Goal: Task Accomplishment & Management: Complete application form

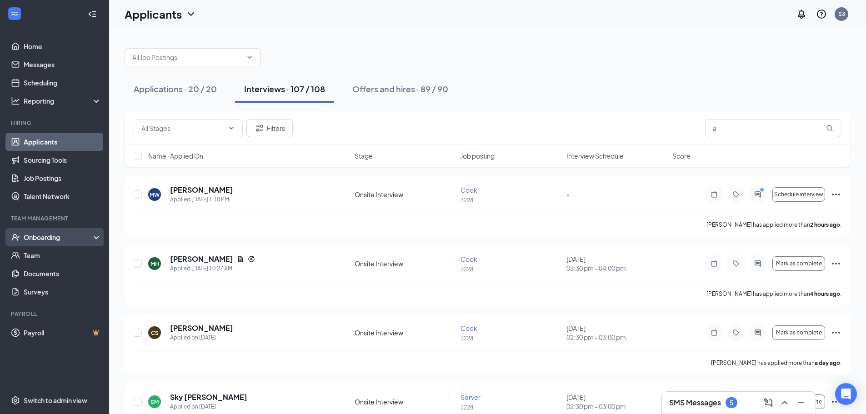
click at [65, 243] on div "Onboarding" at bounding box center [54, 237] width 109 height 18
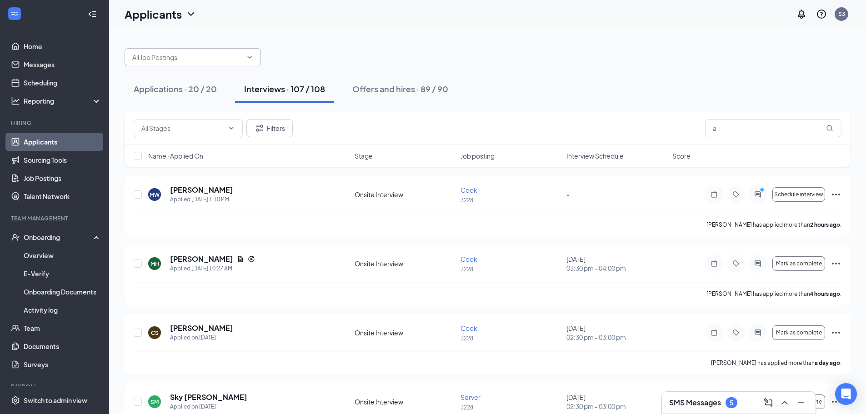
click at [179, 60] on input "text" at bounding box center [187, 57] width 110 height 10
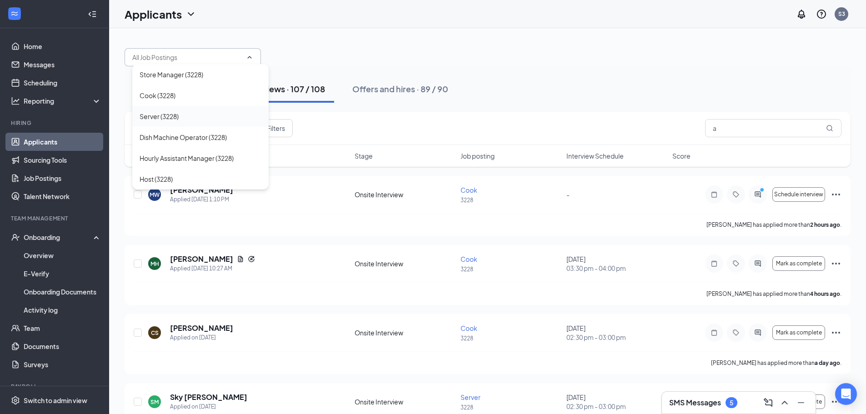
click at [162, 115] on div "Server (3228)" at bounding box center [159, 116] width 39 height 10
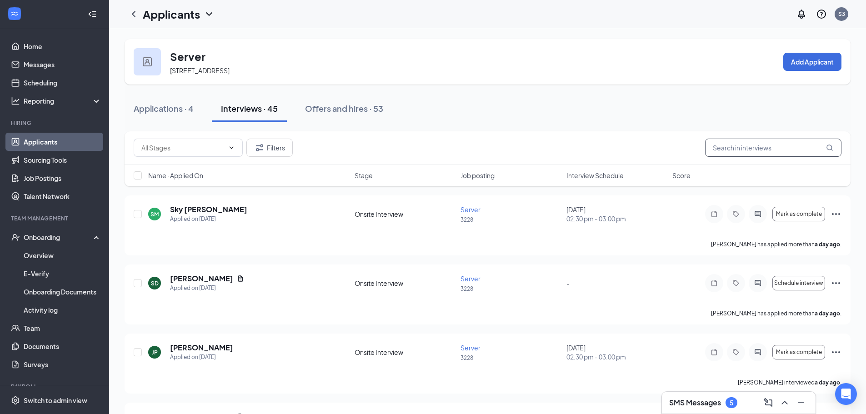
click at [744, 146] on input "text" at bounding box center [773, 148] width 136 height 18
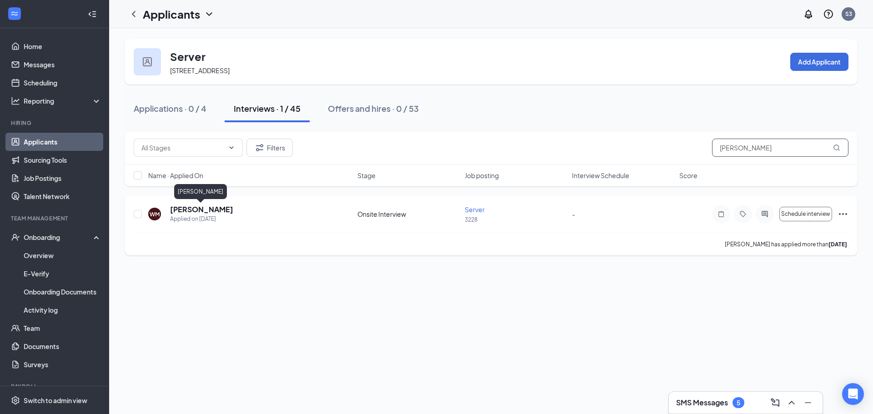
type input "[PERSON_NAME]"
click at [210, 208] on h5 "[PERSON_NAME]" at bounding box center [201, 210] width 63 height 10
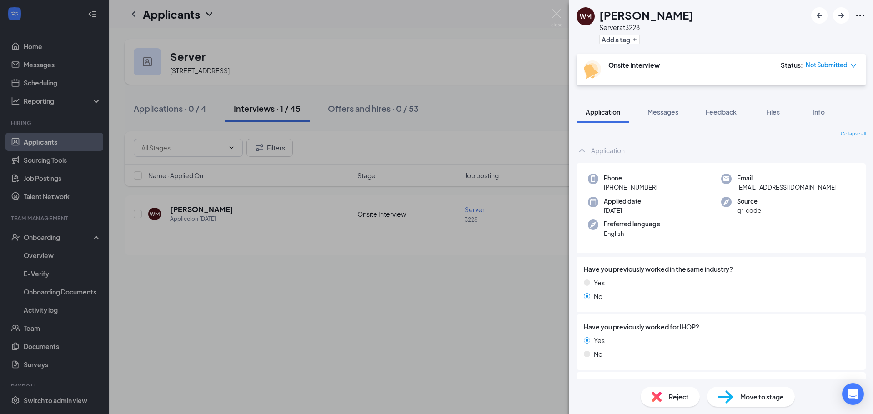
click at [721, 398] on img at bounding box center [725, 397] width 15 height 13
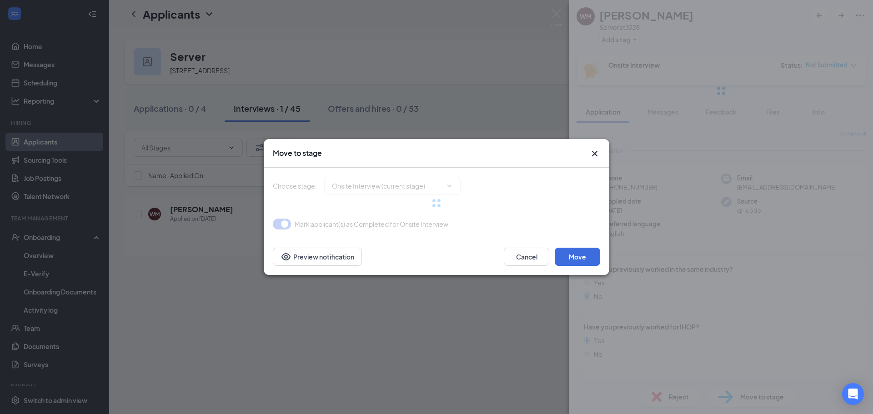
type input "Hiring Complete (final stage)"
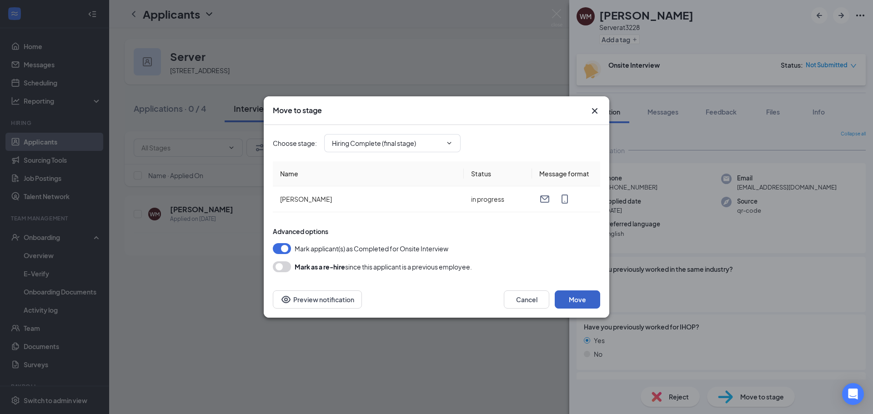
click at [576, 302] on button "Move" at bounding box center [577, 300] width 45 height 18
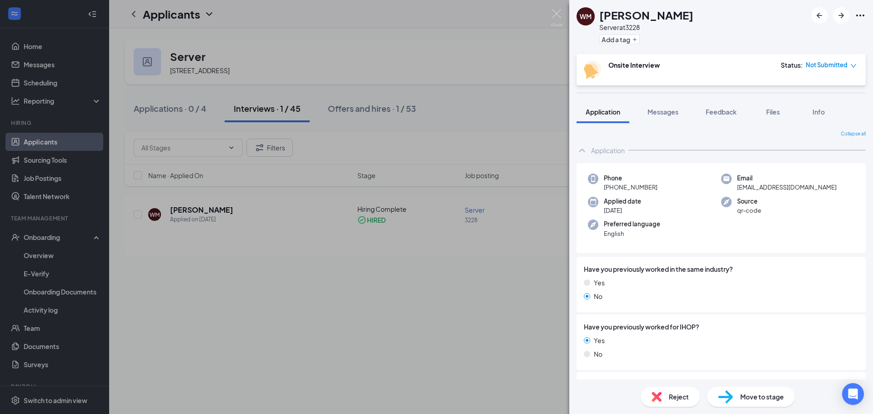
click at [734, 401] on div "Move to stage" at bounding box center [751, 397] width 88 height 20
type input "Hiring Complete (final stage)"
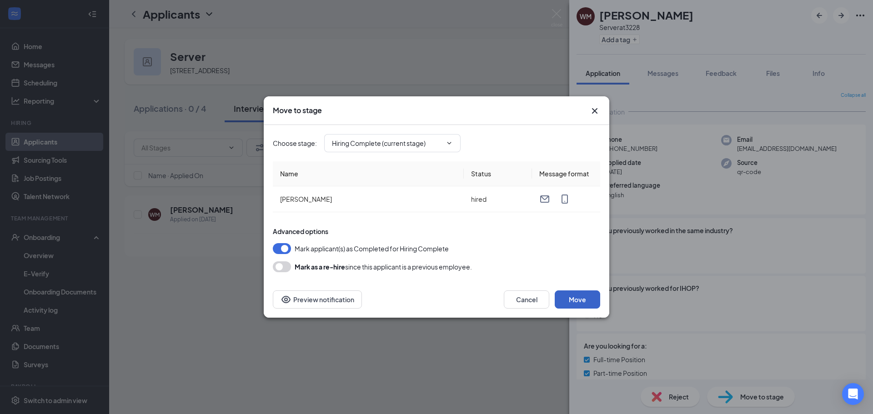
click at [575, 303] on button "Move" at bounding box center [577, 300] width 45 height 18
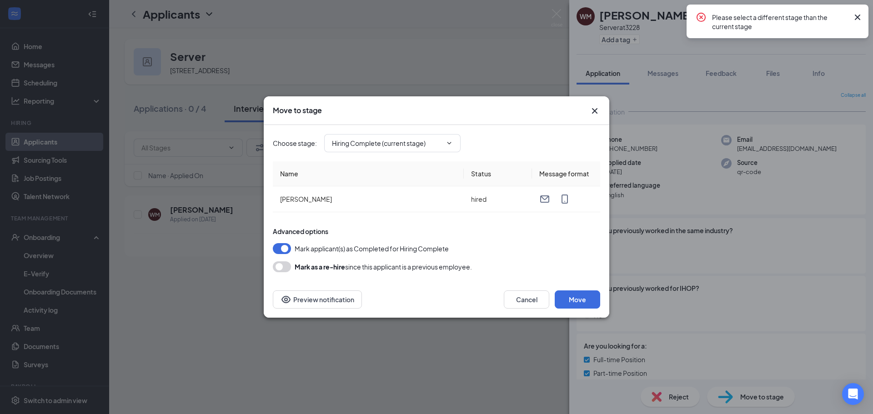
click at [390, 350] on div "Move to stage Choose stage : Hiring Complete (current stage) Name Status Messag…" at bounding box center [436, 207] width 873 height 414
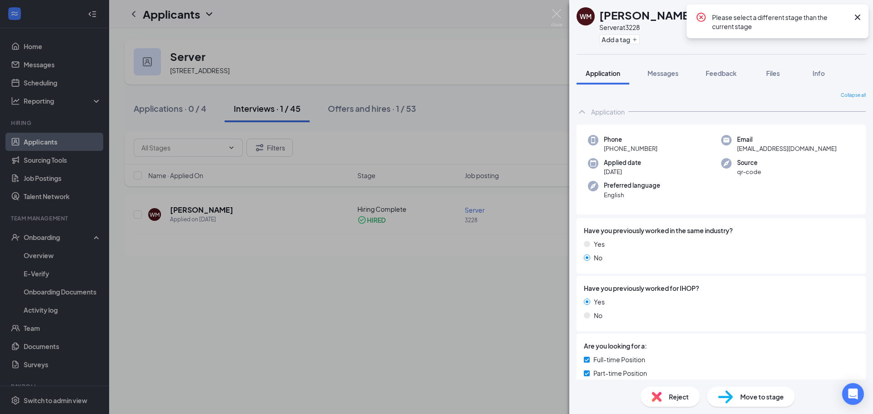
click at [45, 234] on div "WM [PERSON_NAME] Server at 3228 Add a tag Application Messages Feedback Files I…" at bounding box center [436, 207] width 873 height 414
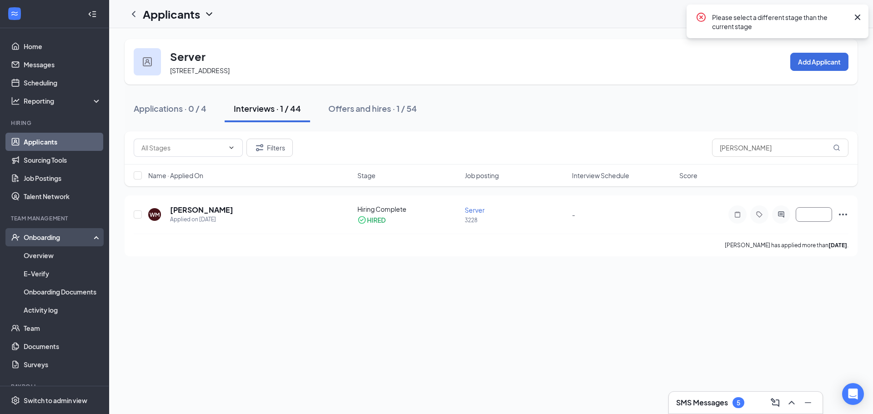
click at [41, 240] on div "Onboarding" at bounding box center [59, 237] width 70 height 9
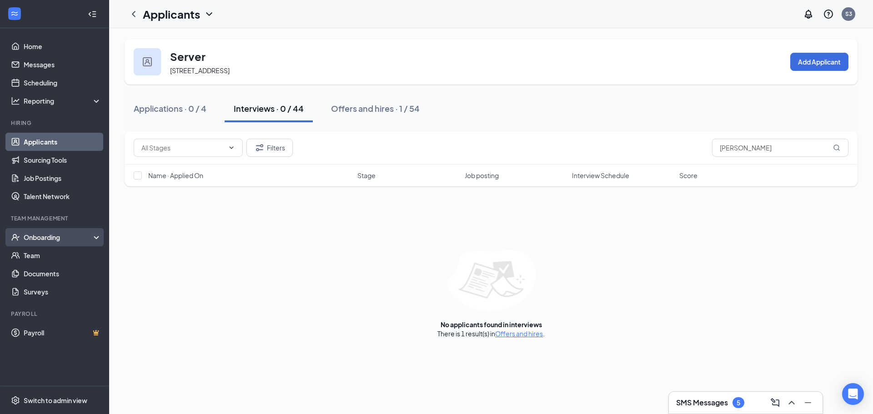
click at [41, 236] on div "Onboarding" at bounding box center [59, 237] width 70 height 9
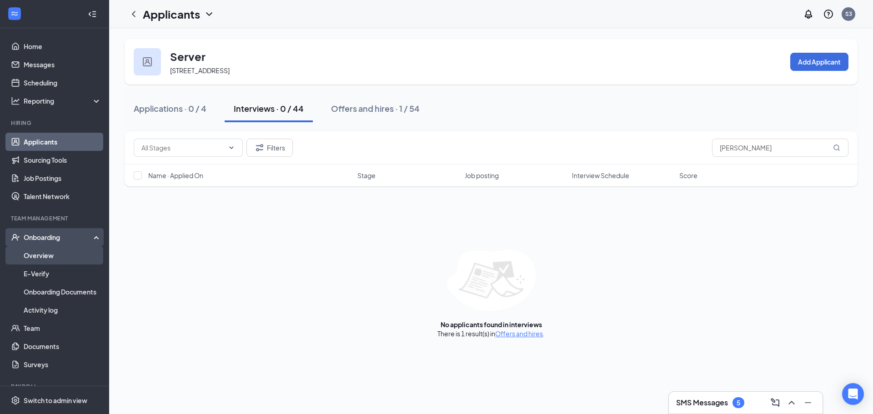
click at [49, 260] on link "Overview" at bounding box center [63, 256] width 78 height 18
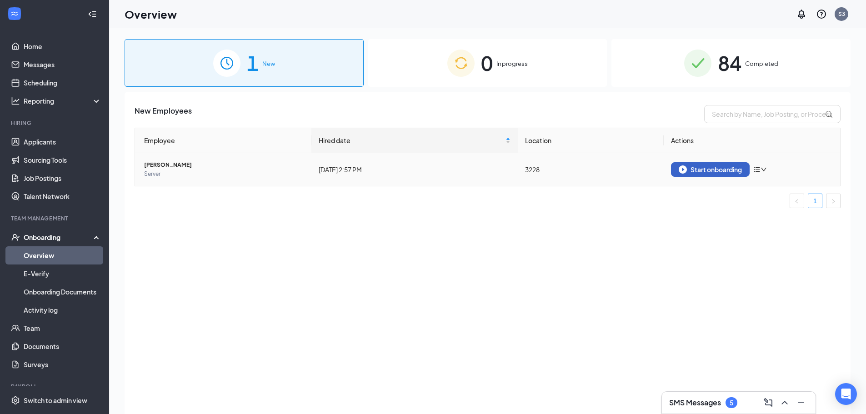
click at [709, 170] on div "Start onboarding" at bounding box center [710, 170] width 63 height 8
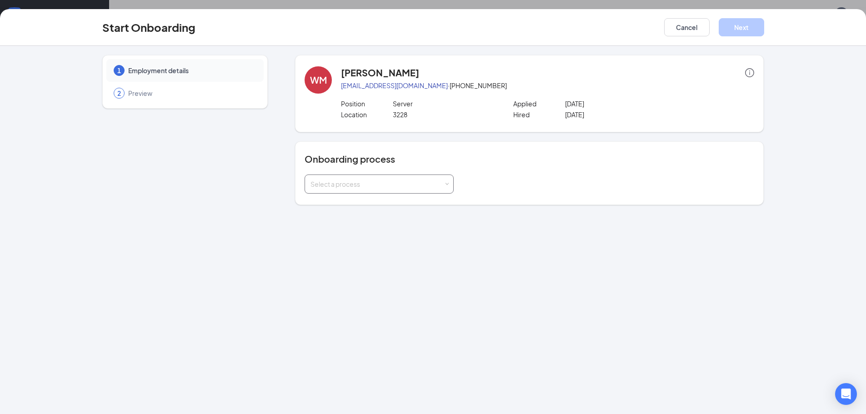
click at [391, 185] on div "Select a process" at bounding box center [377, 184] width 133 height 9
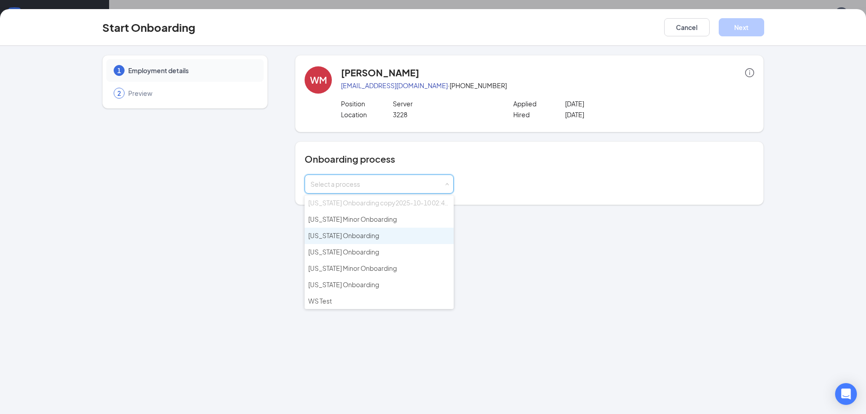
scroll to position [118, 0]
click at [375, 232] on span "[US_STATE] Onboarding" at bounding box center [343, 232] width 71 height 8
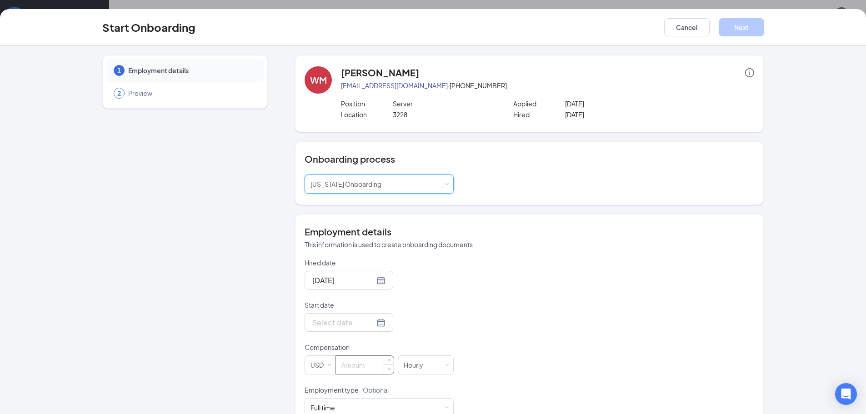
click at [359, 368] on input at bounding box center [365, 365] width 58 height 18
type input "2.13"
click at [463, 309] on div "Hired date [DATE] Start date Compensation USD 2.13 [DEMOGRAPHIC_DATA] Employmen…" at bounding box center [530, 385] width 450 height 255
click at [357, 322] on input "Start date" at bounding box center [343, 322] width 62 height 11
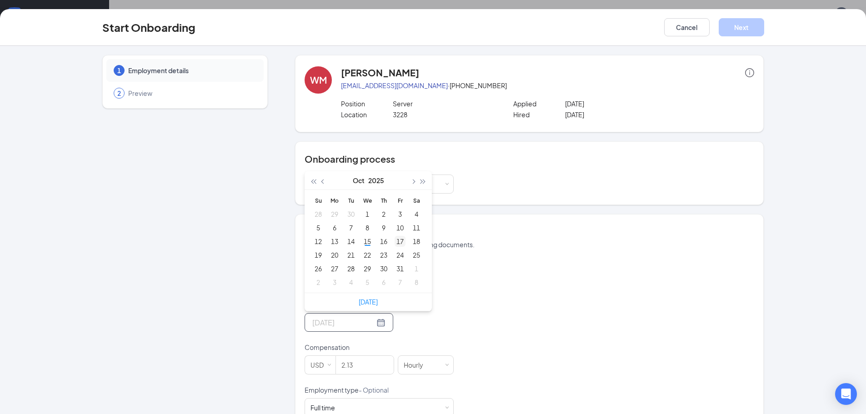
type input "[DATE]"
click at [395, 240] on div "17" at bounding box center [400, 241] width 11 height 11
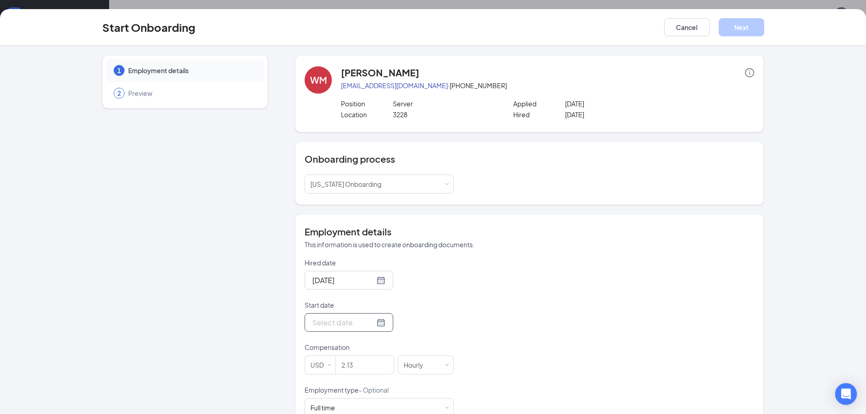
click at [370, 322] on div at bounding box center [348, 322] width 73 height 11
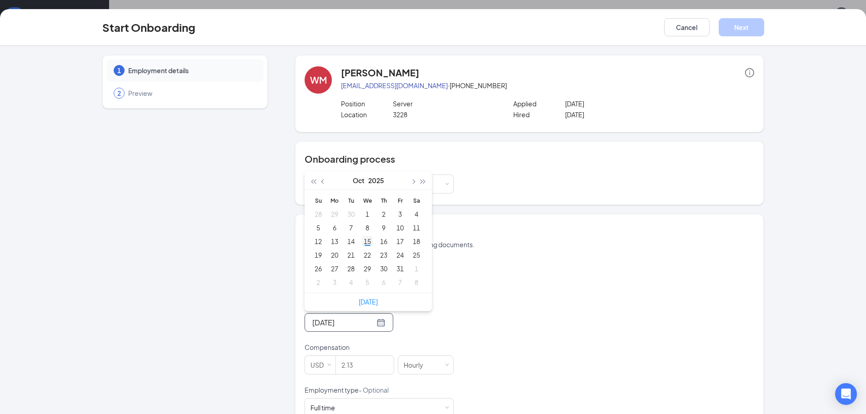
type input "[DATE]"
click at [365, 242] on div "15" at bounding box center [367, 241] width 11 height 11
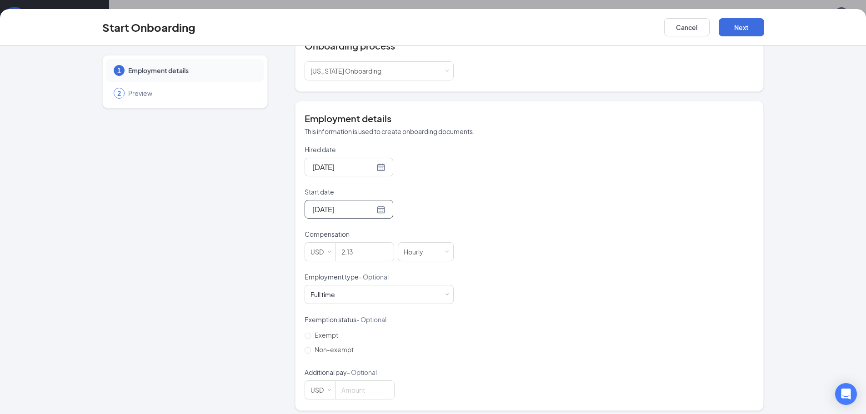
scroll to position [119, 0]
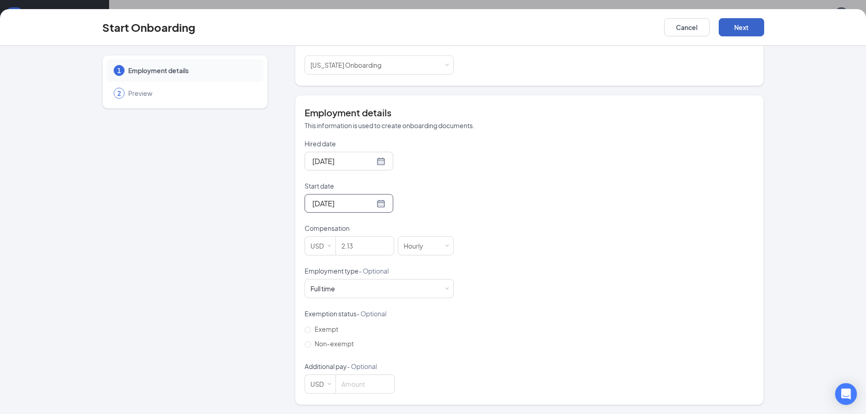
click at [749, 29] on button "Next" at bounding box center [741, 27] width 45 height 18
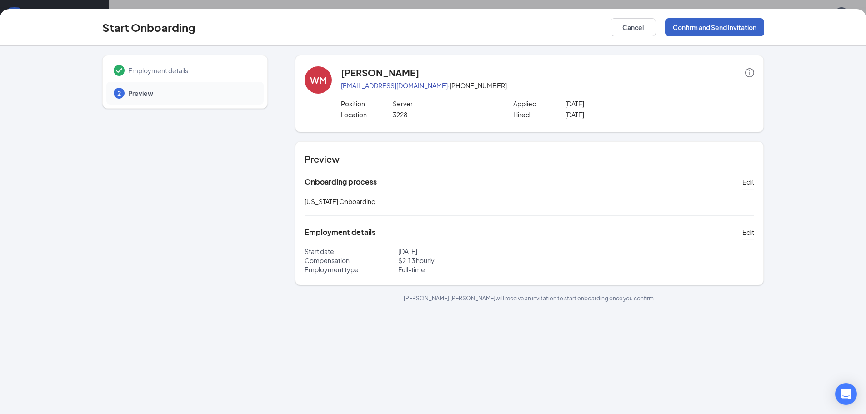
click at [700, 29] on button "Confirm and Send Invitation" at bounding box center [714, 27] width 99 height 18
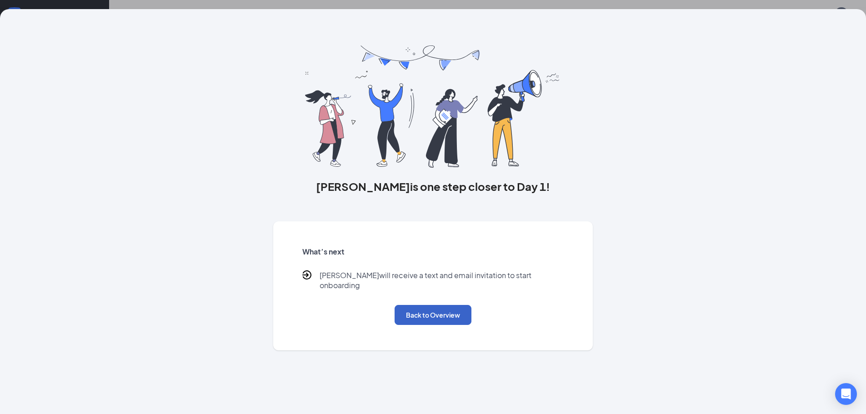
click at [412, 306] on button "Back to Overview" at bounding box center [433, 315] width 77 height 20
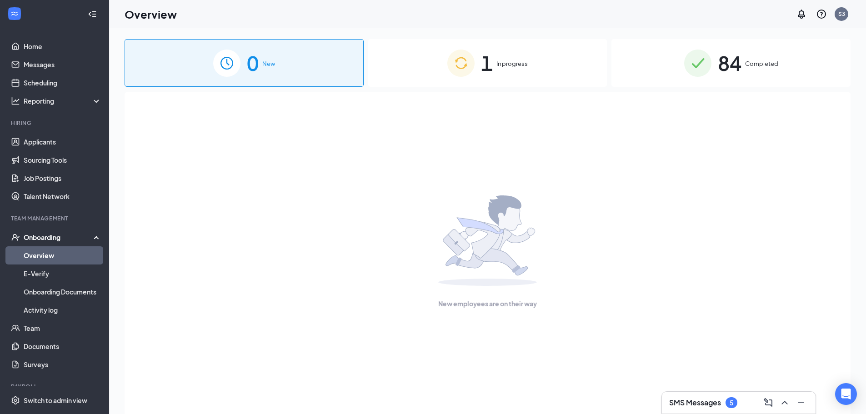
click at [472, 83] on div "1 In progress" at bounding box center [487, 63] width 239 height 48
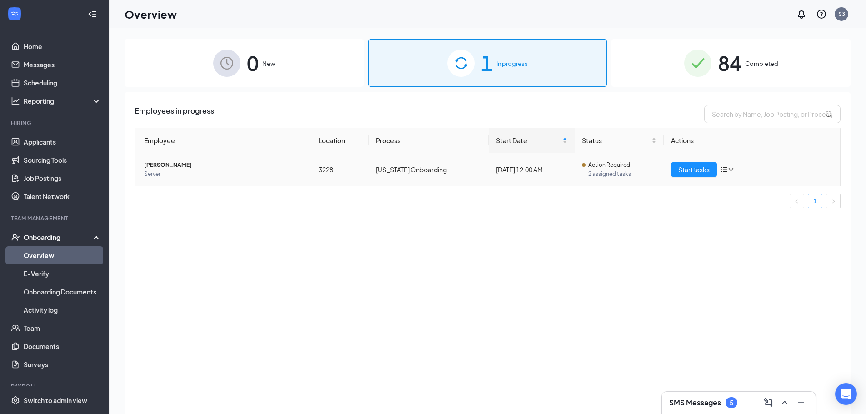
click at [403, 172] on td "[US_STATE] Onboarding" at bounding box center [429, 169] width 120 height 33
click at [693, 174] on span "Start tasks" at bounding box center [694, 170] width 31 height 10
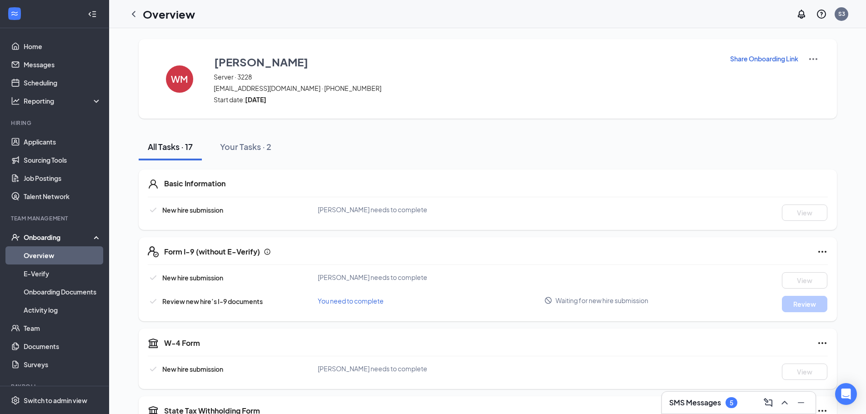
click at [766, 58] on p "Share Onboarding Link" at bounding box center [764, 58] width 68 height 9
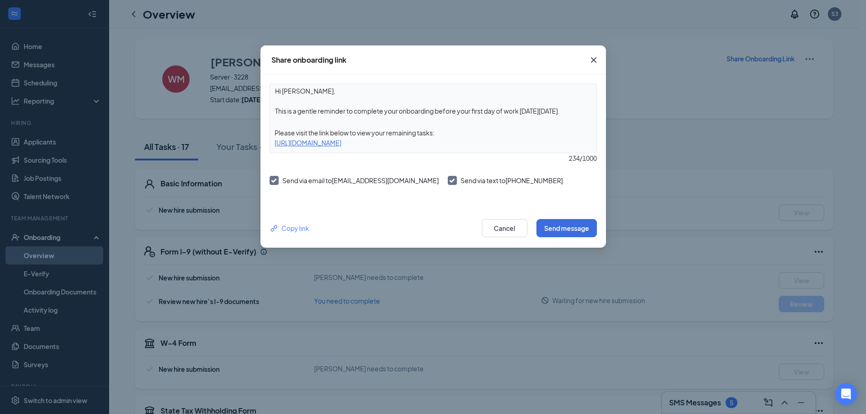
click at [595, 58] on icon "Cross" at bounding box center [594, 60] width 11 height 11
